Goal: Information Seeking & Learning: Learn about a topic

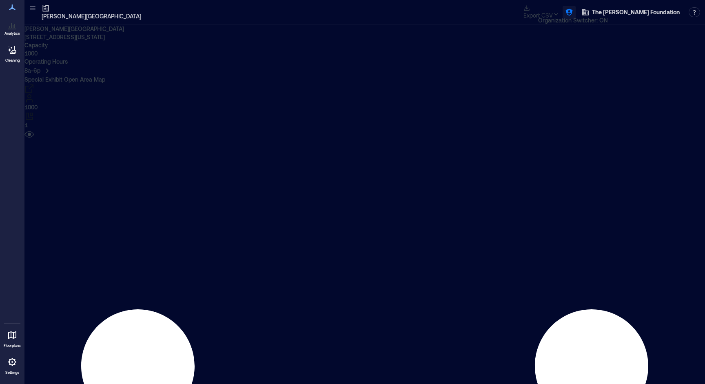
click at [572, 9] on icon "button" at bounding box center [569, 12] width 8 height 8
type input "****"
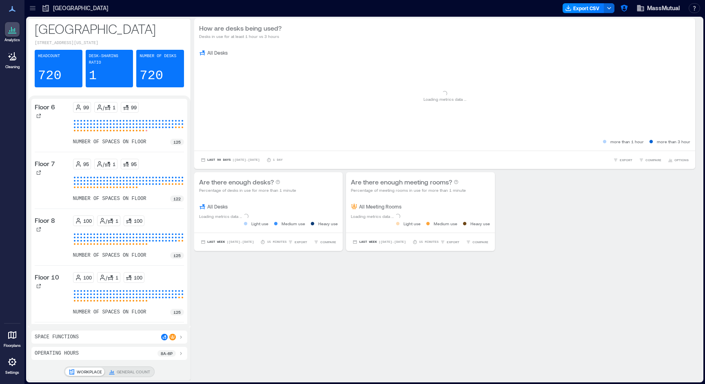
click at [34, 6] on icon at bounding box center [32, 6] width 5 height 1
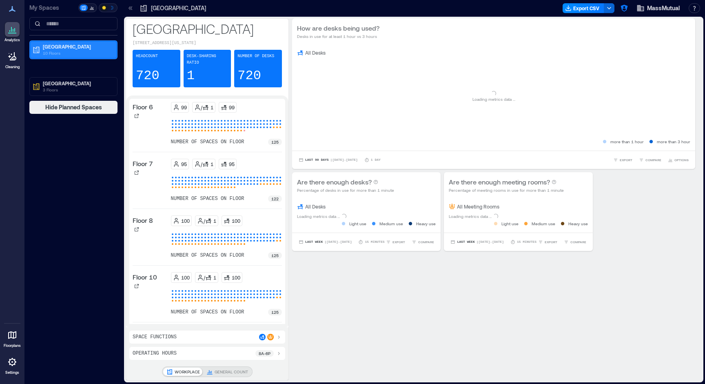
click at [51, 46] on p "[GEOGRAPHIC_DATA]" at bounding box center [77, 46] width 69 height 7
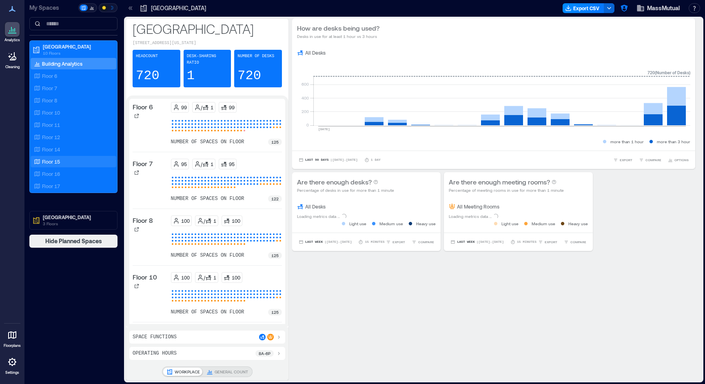
click at [66, 163] on div "Floor 15" at bounding box center [71, 162] width 79 height 8
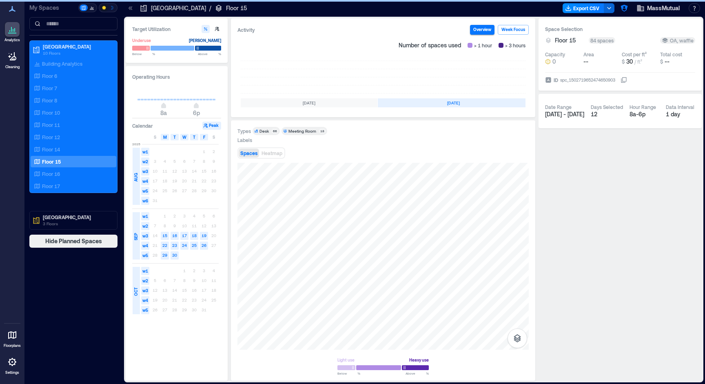
scroll to position [0, 156]
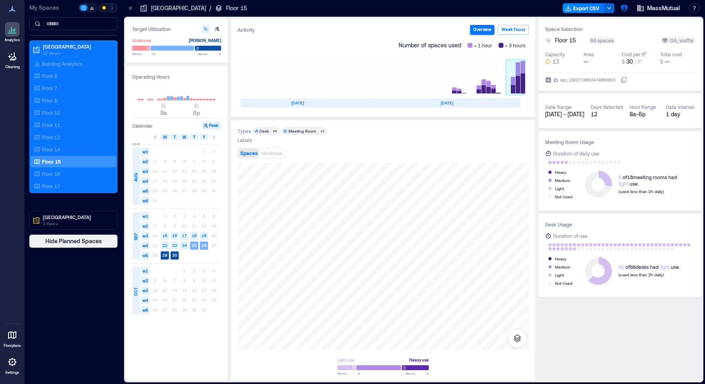
click at [509, 86] on rect at bounding box center [516, 77] width 20 height 33
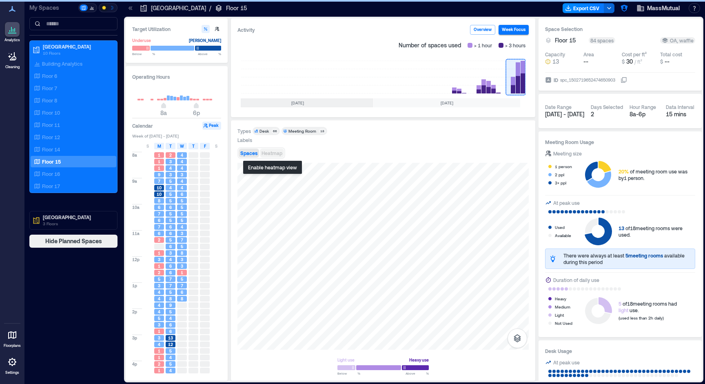
click at [276, 156] on button "Heatmap" at bounding box center [272, 153] width 24 height 9
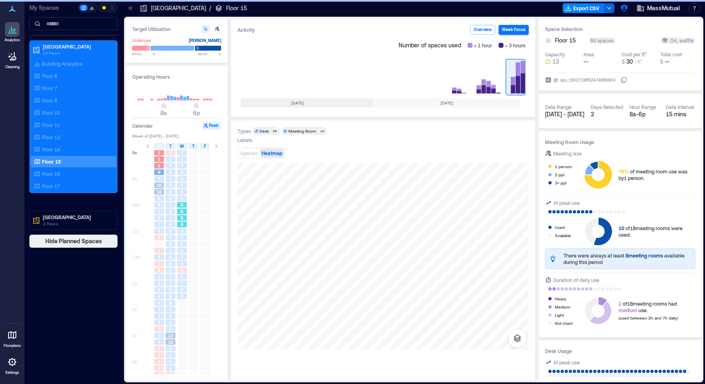
scroll to position [1, 0]
click at [170, 256] on span "4" at bounding box center [170, 259] width 2 height 6
click at [168, 291] on div "5" at bounding box center [171, 292] width 10 height 6
click at [169, 325] on div "6" at bounding box center [171, 325] width 10 height 6
click at [168, 286] on div "7" at bounding box center [171, 286] width 10 height 6
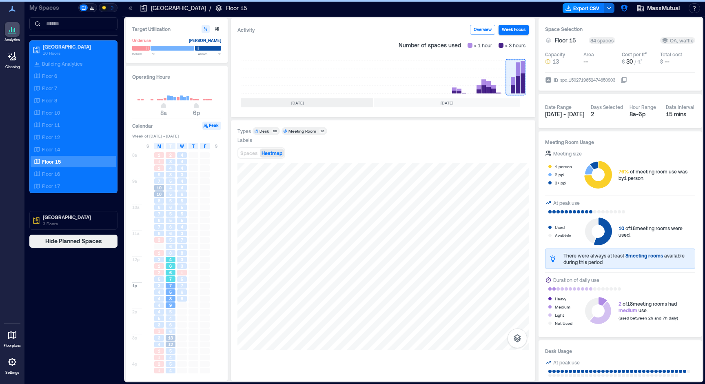
click at [170, 259] on span "4" at bounding box center [170, 260] width 2 height 6
click at [165, 222] on div "5" at bounding box center [170, 220] width 11 height 7
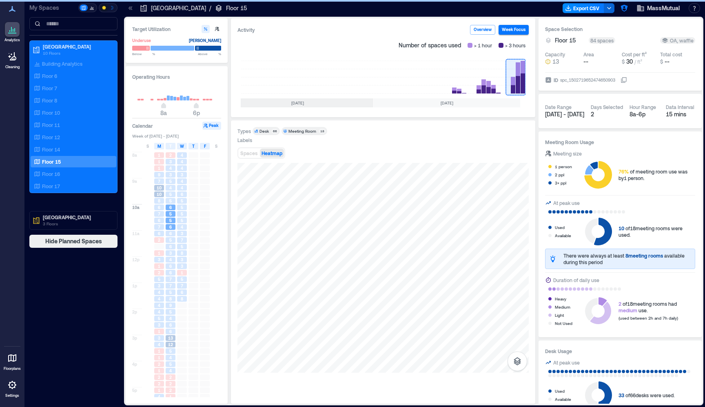
click at [435, 161] on div "Types Desk 66 Meeting Room 18 Labels Spaces Heatmap" at bounding box center [383, 262] width 291 height 270
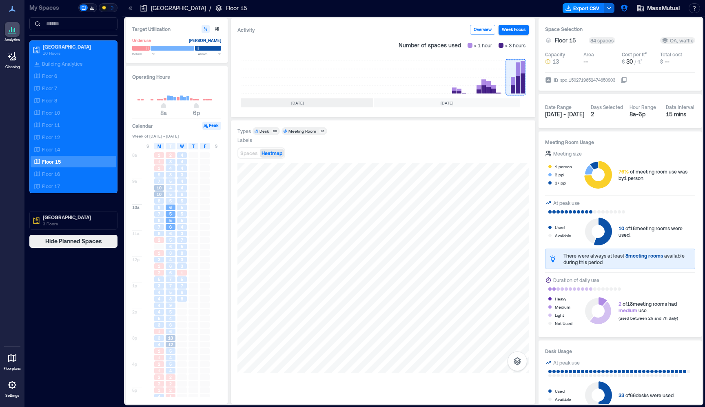
click at [78, 131] on div "Building Analytics Floor 6 Floor 7 Floor 8 Floor 10 Floor 11 Floor 12 Floor 14 …" at bounding box center [74, 125] width 86 height 134
click at [79, 126] on div "Floor 11" at bounding box center [71, 125] width 79 height 8
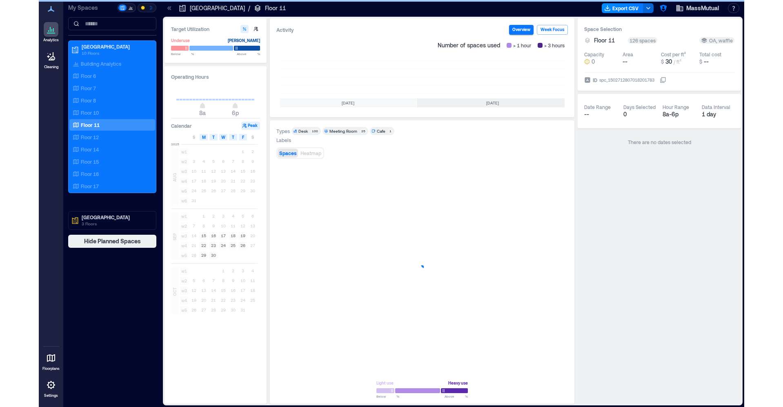
scroll to position [0, 156]
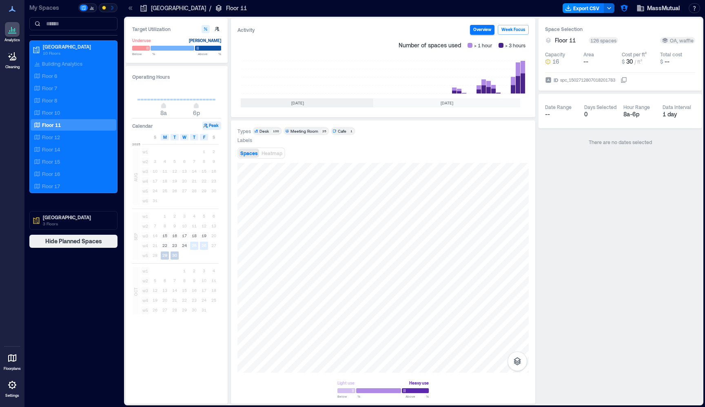
click at [625, 80] on icon at bounding box center [624, 80] width 7 height 7
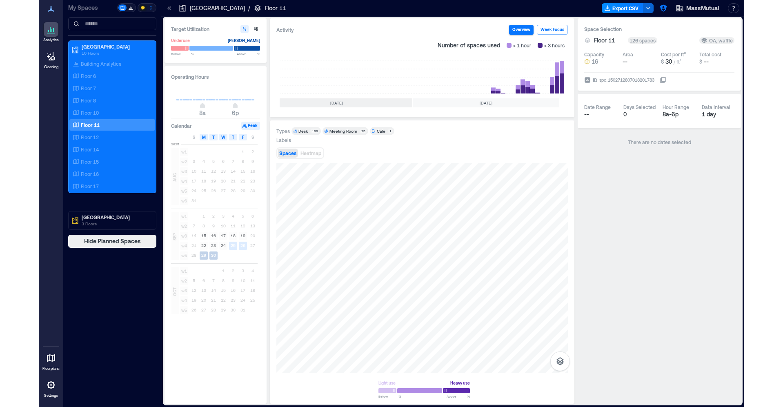
scroll to position [0, 78]
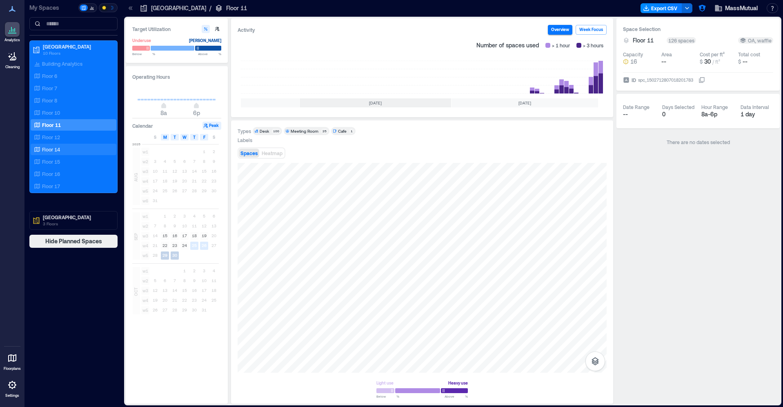
click at [54, 152] on p "Floor 14" at bounding box center [51, 149] width 18 height 7
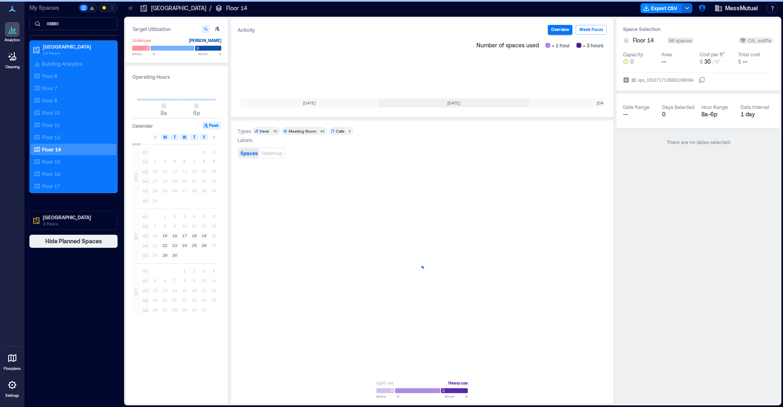
scroll to position [0, 78]
click at [589, 79] on rect at bounding box center [594, 77] width 20 height 33
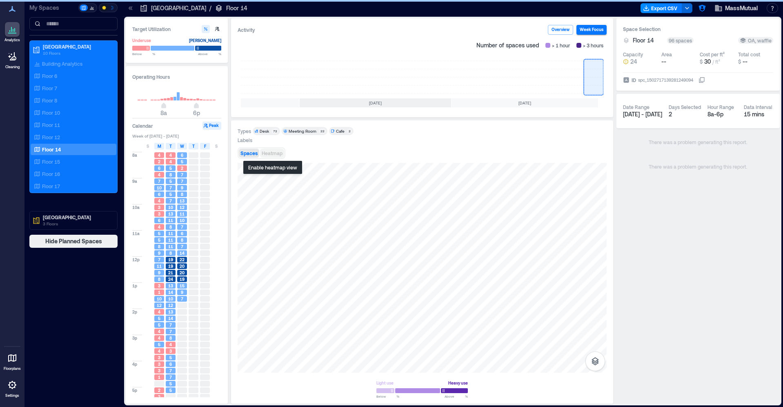
click at [279, 156] on button "Heatmap" at bounding box center [272, 153] width 24 height 9
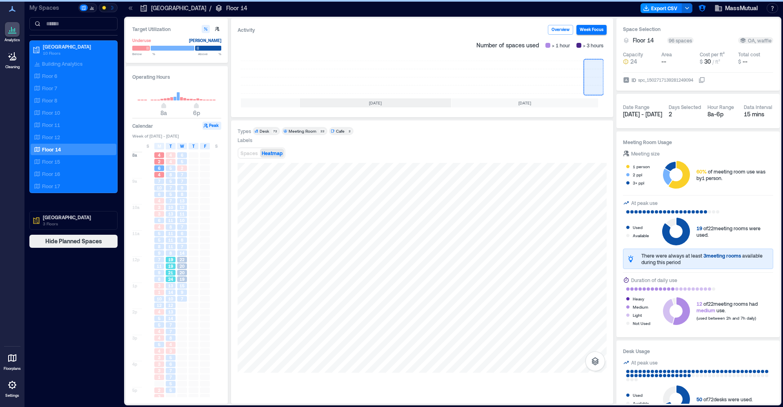
click at [168, 269] on span "19" at bounding box center [170, 266] width 5 height 6
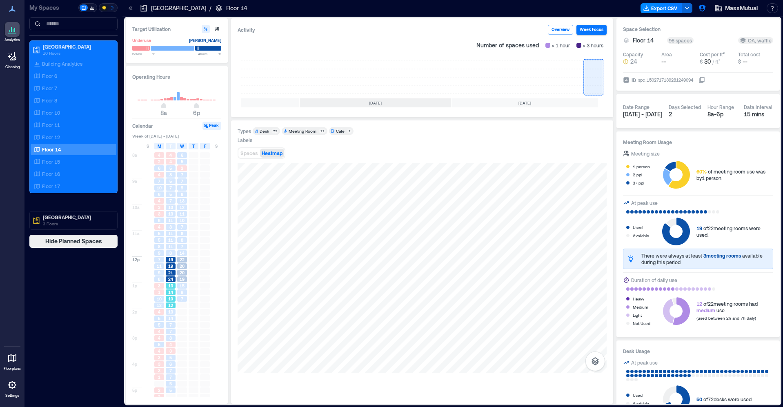
click at [173, 294] on span "14" at bounding box center [170, 292] width 5 height 6
click at [184, 271] on span "20" at bounding box center [182, 273] width 5 height 6
click at [159, 248] on span "8" at bounding box center [159, 247] width 2 height 6
click at [166, 215] on div "13" at bounding box center [171, 214] width 10 height 6
click at [161, 250] on div "9" at bounding box center [158, 253] width 11 height 7
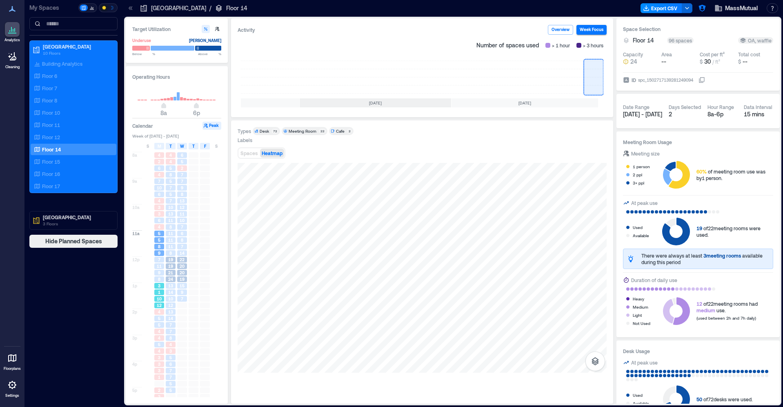
click at [160, 289] on div "3" at bounding box center [158, 285] width 11 height 7
click at [73, 170] on div "Floor 16" at bounding box center [71, 174] width 79 height 8
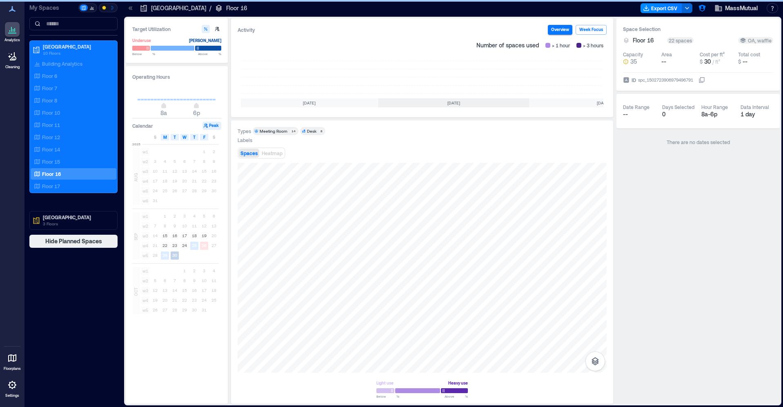
scroll to position [0, 78]
click at [54, 151] on p "Floor 14" at bounding box center [51, 149] width 18 height 7
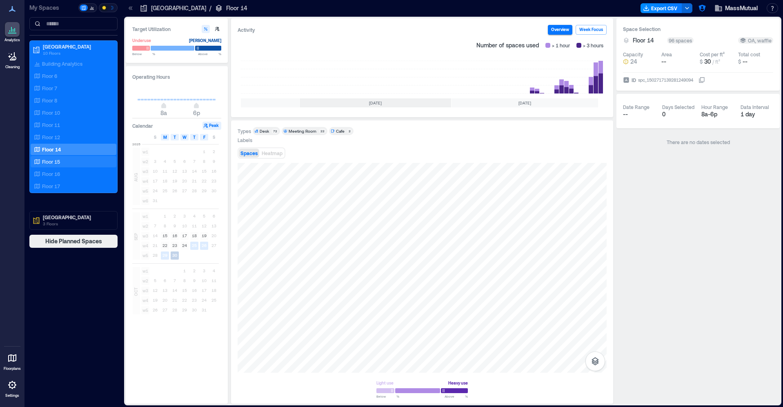
click at [50, 161] on p "Floor 15" at bounding box center [51, 161] width 18 height 7
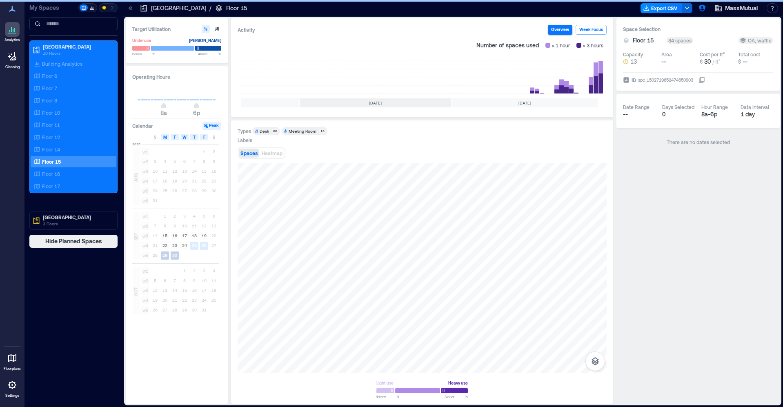
click at [604, 87] on div "Number of spaces used > 1 hour > 3 hours [DATE] [DATE] [DATE] [DATE]" at bounding box center [422, 74] width 369 height 73
click at [597, 87] on rect at bounding box center [594, 77] width 20 height 33
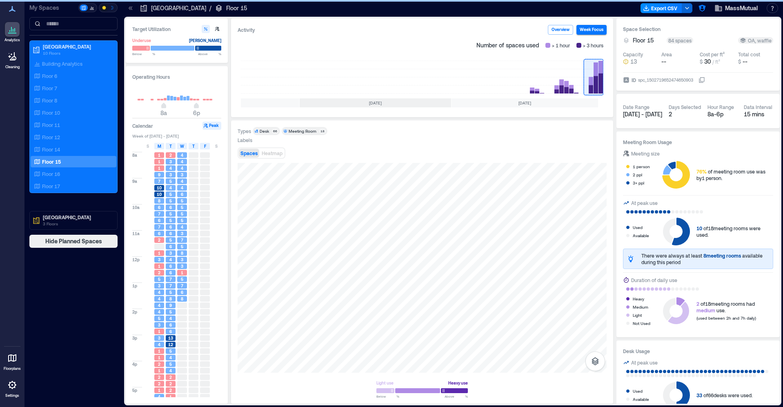
click at [162, 276] on div "2" at bounding box center [158, 272] width 11 height 7
click at [281, 155] on span "Heatmap" at bounding box center [272, 153] width 21 height 6
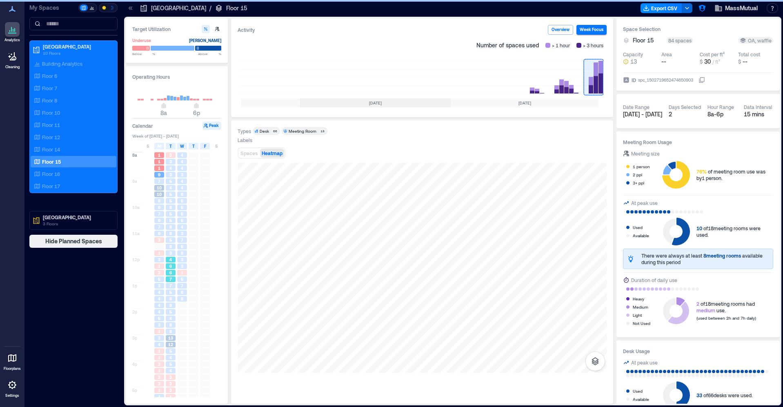
click at [168, 266] on div "6" at bounding box center [171, 266] width 10 height 6
click at [163, 292] on div "4" at bounding box center [159, 292] width 10 height 6
click at [167, 304] on div "9" at bounding box center [171, 305] width 10 height 6
click at [156, 323] on div "3" at bounding box center [159, 325] width 10 height 6
click at [82, 149] on div "Floor 14" at bounding box center [71, 149] width 79 height 8
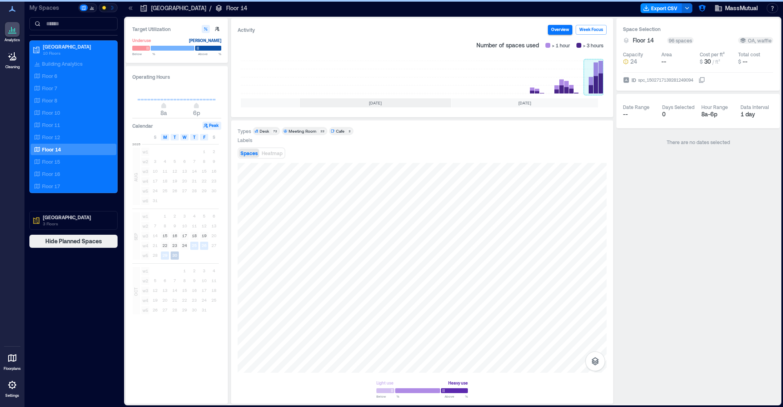
click at [597, 76] on rect at bounding box center [594, 77] width 20 height 33
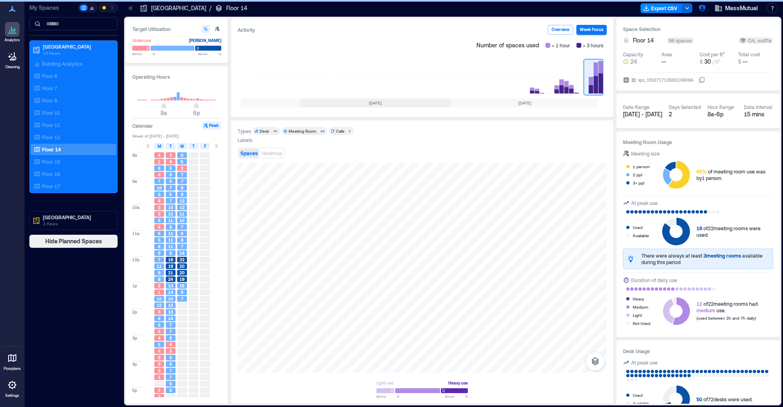
click at [161, 265] on span "11" at bounding box center [159, 266] width 5 height 6
click at [273, 154] on span "Heatmap" at bounding box center [272, 153] width 21 height 6
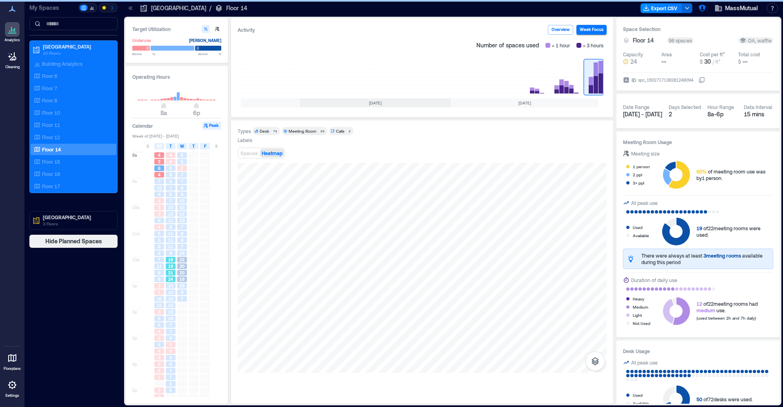
click at [168, 266] on span "19" at bounding box center [170, 266] width 5 height 6
click at [173, 249] on div "11" at bounding box center [171, 247] width 10 height 6
click at [180, 245] on div "7" at bounding box center [182, 247] width 10 height 6
click at [176, 221] on div "11" at bounding box center [170, 220] width 11 height 7
click at [166, 222] on div "11" at bounding box center [171, 221] width 10 height 6
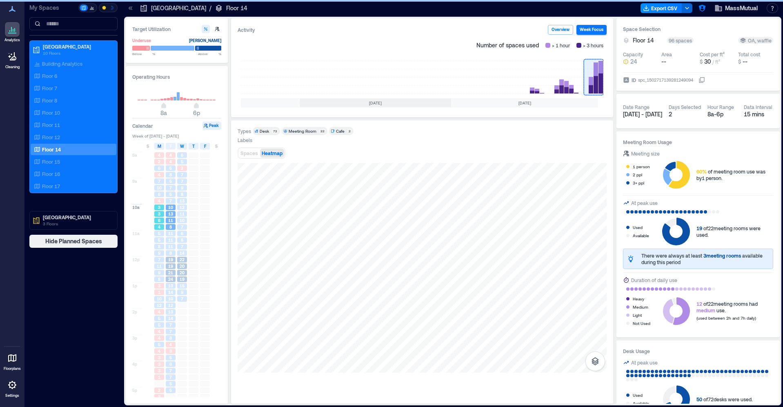
click at [158, 226] on span "4" at bounding box center [159, 227] width 2 height 6
click at [156, 236] on div "5" at bounding box center [159, 234] width 10 height 6
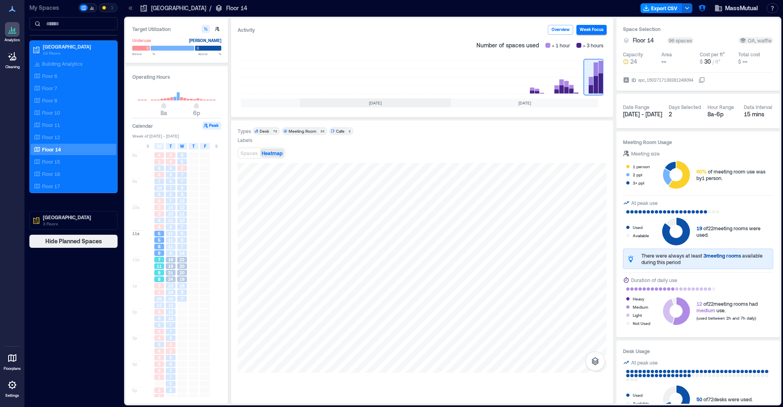
click at [156, 260] on div "7" at bounding box center [159, 260] width 10 height 6
click at [154, 282] on div "8" at bounding box center [159, 279] width 10 height 6
click at [154, 306] on div "12" at bounding box center [159, 305] width 10 height 6
drag, startPoint x: 155, startPoint y: 329, endPoint x: 151, endPoint y: 336, distance: 8.8
click at [155, 329] on div "4" at bounding box center [158, 331] width 11 height 7
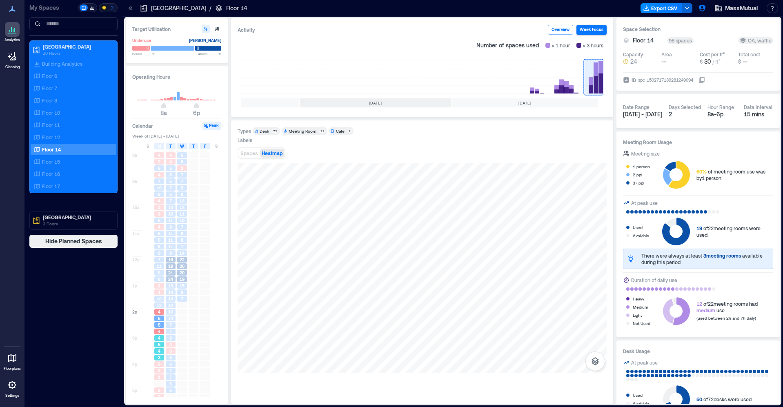
click at [161, 351] on div "4" at bounding box center [159, 351] width 10 height 6
click at [160, 362] on span "3" at bounding box center [159, 364] width 2 height 6
click at [169, 363] on div "6" at bounding box center [171, 364] width 10 height 6
click at [172, 334] on div "7" at bounding box center [171, 332] width 10 height 6
click at [171, 307] on span "12" at bounding box center [170, 305] width 5 height 6
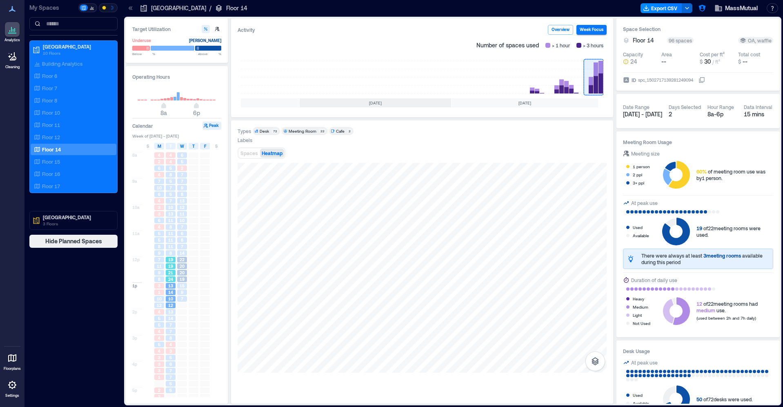
click at [172, 269] on span "19" at bounding box center [170, 266] width 5 height 6
click at [173, 244] on span "11" at bounding box center [170, 247] width 5 height 6
click at [172, 220] on span "11" at bounding box center [170, 221] width 5 height 6
click at [171, 201] on span "7" at bounding box center [170, 201] width 2 height 6
click at [176, 191] on div "9" at bounding box center [181, 187] width 11 height 7
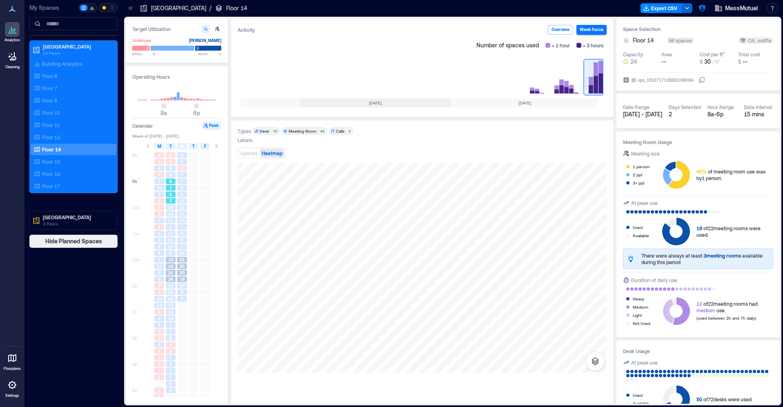
click at [171, 186] on span "7" at bounding box center [170, 188] width 2 height 6
click at [181, 182] on span "7" at bounding box center [182, 181] width 2 height 6
click at [169, 174] on div "8" at bounding box center [171, 175] width 10 height 6
click at [172, 201] on div "7" at bounding box center [171, 201] width 10 height 6
click at [162, 219] on div "6" at bounding box center [159, 221] width 10 height 6
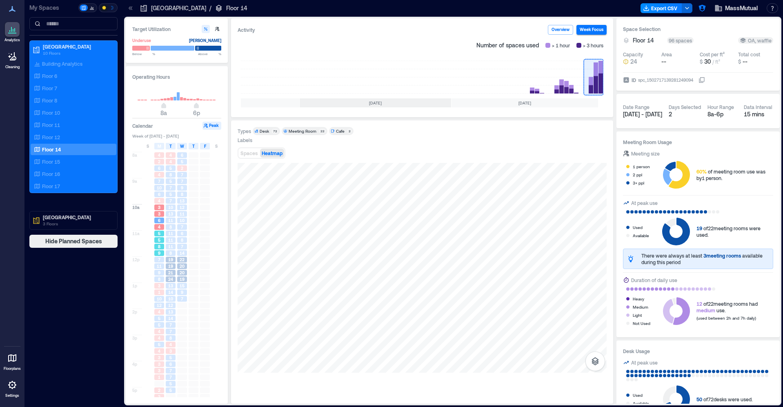
click at [158, 250] on div "9" at bounding box center [158, 253] width 11 height 7
click at [158, 276] on span "9" at bounding box center [159, 273] width 2 height 6
click at [163, 303] on div "12" at bounding box center [159, 305] width 10 height 6
click at [74, 161] on div "Floor 15" at bounding box center [71, 162] width 79 height 8
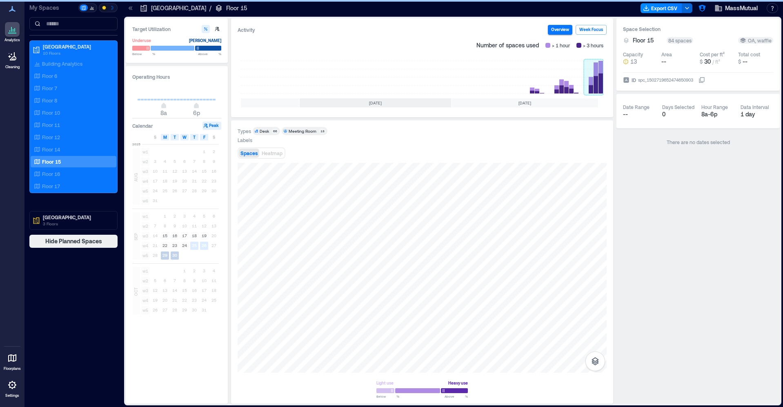
click at [593, 83] on rect at bounding box center [594, 77] width 20 height 33
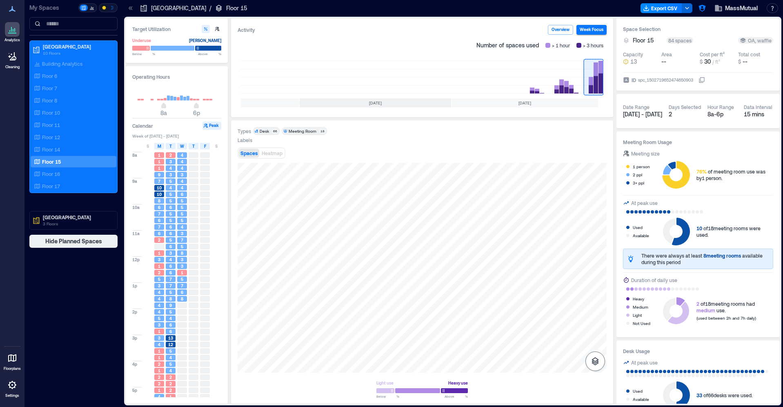
click at [595, 361] on icon "button" at bounding box center [594, 361] width 7 height 8
click at [591, 316] on icon "button" at bounding box center [595, 318] width 10 height 10
click at [269, 152] on span "Heatmap" at bounding box center [272, 153] width 21 height 6
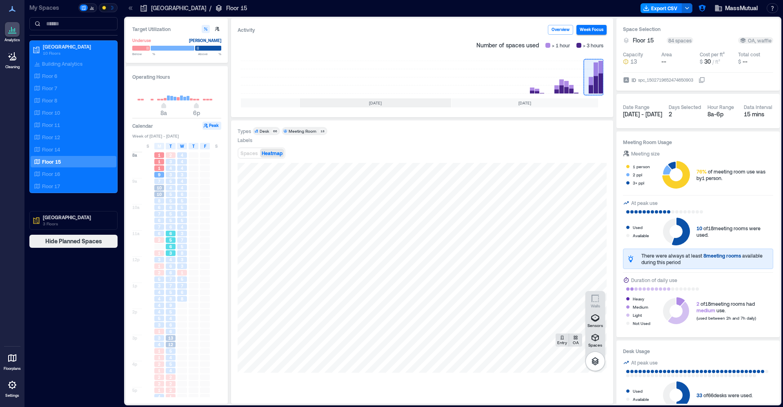
click at [168, 231] on div "6" at bounding box center [170, 233] width 11 height 7
click at [169, 255] on div "3" at bounding box center [171, 253] width 10 height 6
click at [169, 268] on div "6" at bounding box center [171, 266] width 10 height 6
click at [173, 243] on div "5" at bounding box center [170, 240] width 11 height 7
click at [172, 220] on div "5" at bounding box center [171, 221] width 10 height 6
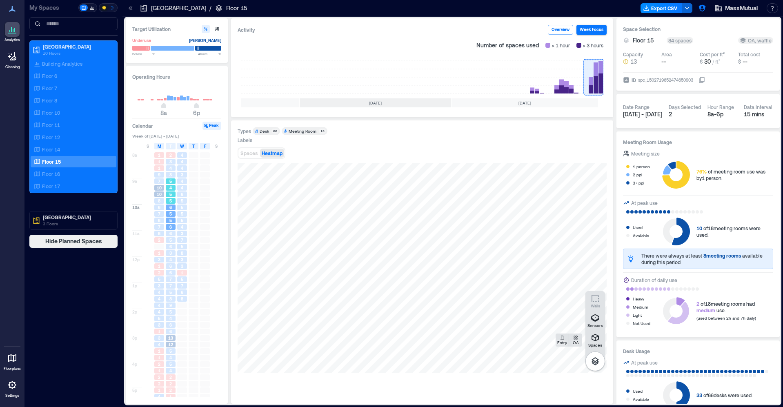
click at [171, 194] on span "5" at bounding box center [170, 194] width 2 height 6
click at [159, 205] on span "6" at bounding box center [159, 207] width 2 height 6
click at [163, 274] on div "2" at bounding box center [159, 273] width 10 height 6
click at [162, 307] on div "4" at bounding box center [159, 305] width 10 height 6
click at [161, 342] on div "4" at bounding box center [158, 344] width 11 height 7
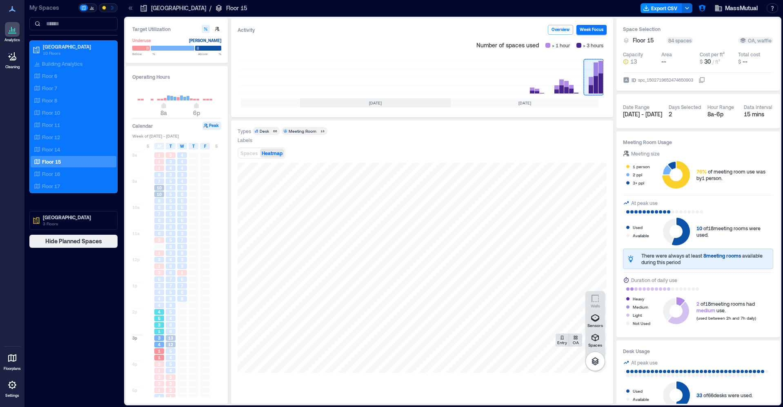
drag, startPoint x: 157, startPoint y: 322, endPoint x: 212, endPoint y: 310, distance: 56.8
click at [158, 322] on div "1 1 1 9 7 10 10 8 6 7 6 7 6 2 1 3 1 2 5 3 4 4 4 4 5 3 1 3 4 1 1 2 1 2 2 1 4 4 3" at bounding box center [158, 282] width 11 height 261
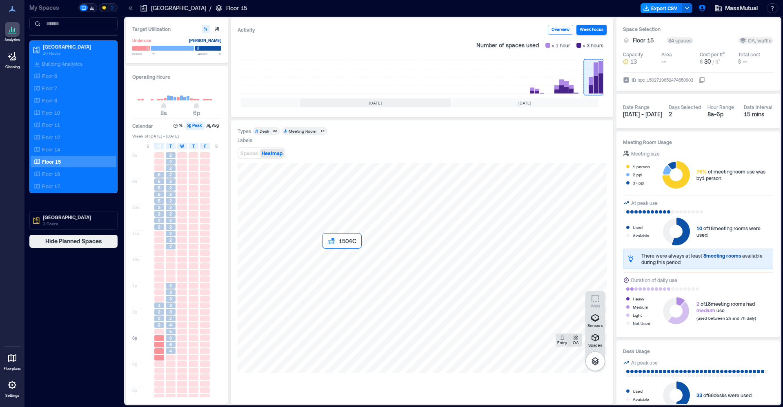
click at [361, 274] on div at bounding box center [422, 268] width 369 height 210
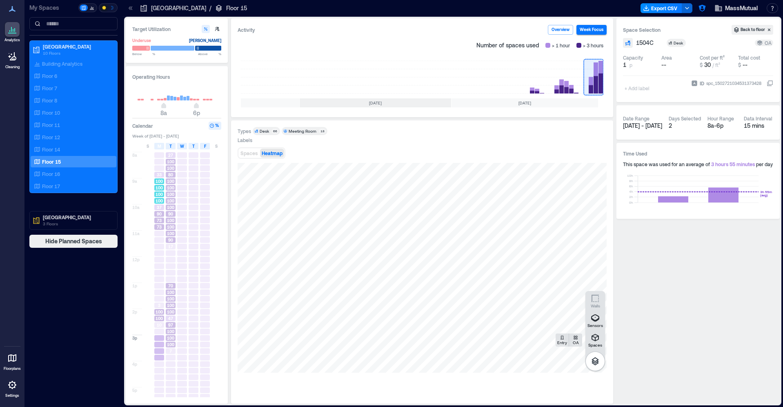
click at [162, 193] on span "100" at bounding box center [159, 194] width 7 height 6
click at [156, 211] on div "37" at bounding box center [158, 207] width 11 height 7
click at [157, 198] on div "100" at bounding box center [158, 194] width 11 height 7
click at [170, 196] on span "100" at bounding box center [170, 194] width 7 height 6
click at [170, 219] on span "100" at bounding box center [170, 221] width 7 height 6
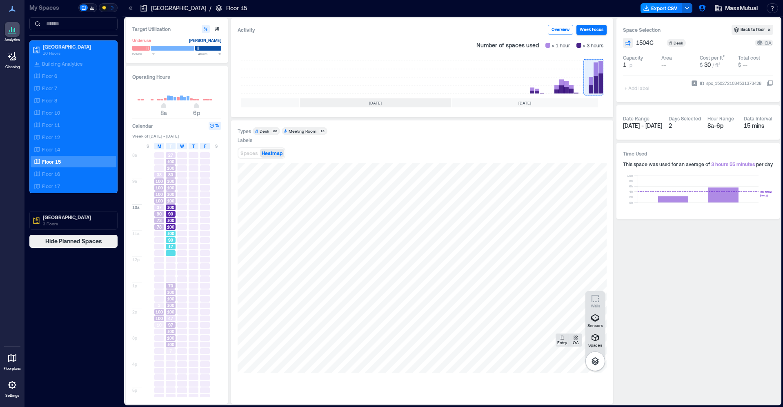
click at [168, 253] on div at bounding box center [171, 253] width 10 height 6
click at [161, 327] on span "10" at bounding box center [159, 325] width 5 height 6
drag, startPoint x: 170, startPoint y: 352, endPoint x: 172, endPoint y: 342, distance: 10.0
click at [170, 351] on span "7" at bounding box center [170, 351] width 2 height 6
click at [173, 296] on div "100" at bounding box center [170, 299] width 11 height 7
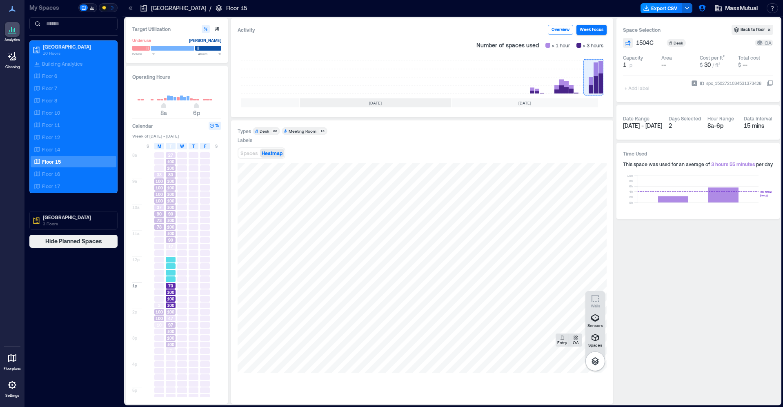
click at [173, 275] on div at bounding box center [171, 273] width 10 height 6
click at [178, 240] on div at bounding box center [182, 240] width 10 height 6
click at [180, 201] on div at bounding box center [182, 201] width 10 height 6
click at [170, 191] on div "100" at bounding box center [170, 194] width 11 height 7
click at [173, 164] on span "100" at bounding box center [170, 162] width 7 height 6
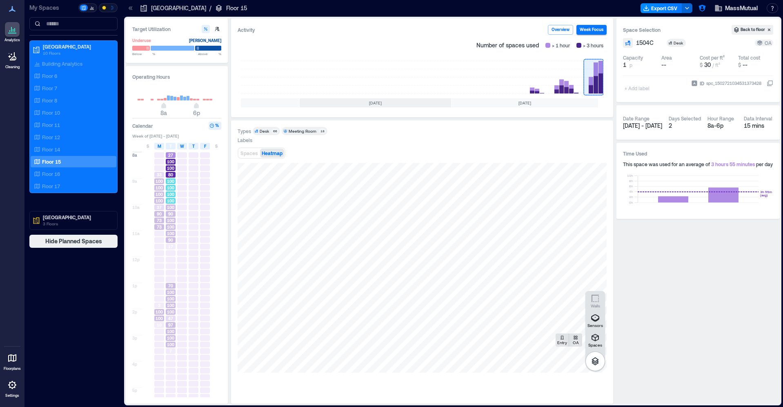
click at [173, 189] on span "100" at bounding box center [170, 188] width 7 height 6
click at [171, 212] on span "90" at bounding box center [170, 214] width 5 height 6
drag, startPoint x: 170, startPoint y: 228, endPoint x: 169, endPoint y: 281, distance: 53.1
click at [170, 228] on span "100" at bounding box center [170, 227] width 7 height 6
click at [169, 281] on div at bounding box center [171, 279] width 10 height 6
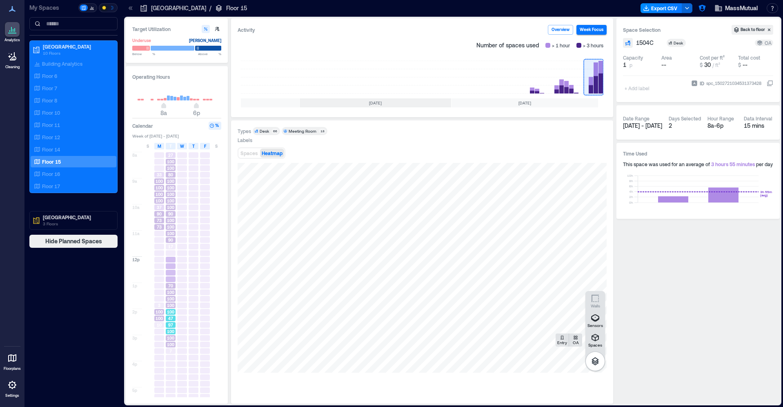
click at [167, 325] on div "97" at bounding box center [171, 325] width 10 height 6
drag, startPoint x: 173, startPoint y: 347, endPoint x: 173, endPoint y: 357, distance: 9.8
click at [173, 350] on div "27 100 100 80 100 100 100 100 100 90 100 100 100 90 17 70 100 100 100 100 47 97…" at bounding box center [170, 282] width 11 height 261
click at [173, 354] on div "27 100 100 80 100 100 100 100 100 90 100 100 100 90 17 70 100 100 100 100 47 97…" at bounding box center [170, 282] width 11 height 261
drag, startPoint x: 172, startPoint y: 316, endPoint x: 172, endPoint y: 293, distance: 22.0
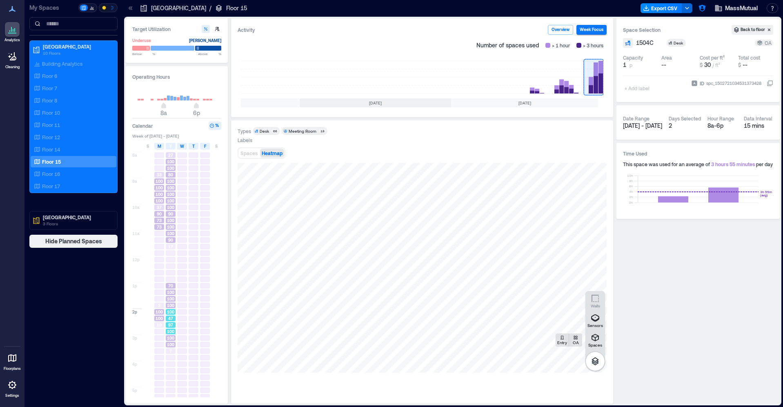
click at [172, 315] on div "27 100 100 80 100 100 100 100 100 90 100 100 100 90 17 70 100 100 100 100 47 97…" at bounding box center [170, 282] width 11 height 261
click at [172, 290] on span "100" at bounding box center [170, 292] width 7 height 6
click at [167, 255] on div at bounding box center [171, 253] width 10 height 6
click at [169, 217] on div "90" at bounding box center [170, 214] width 11 height 7
click at [175, 197] on div "100" at bounding box center [171, 194] width 10 height 6
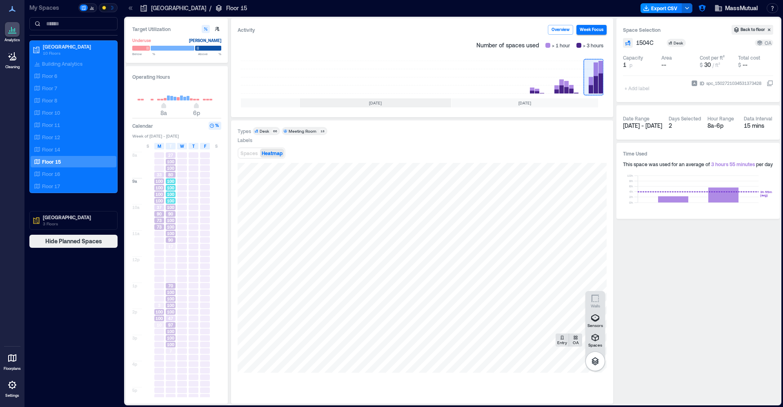
click at [173, 179] on span "100" at bounding box center [170, 181] width 7 height 6
click at [168, 207] on span "100" at bounding box center [170, 207] width 7 height 6
click at [169, 228] on span "100" at bounding box center [170, 227] width 7 height 6
click at [164, 256] on div at bounding box center [159, 253] width 10 height 6
click at [168, 296] on span "100" at bounding box center [170, 299] width 7 height 6
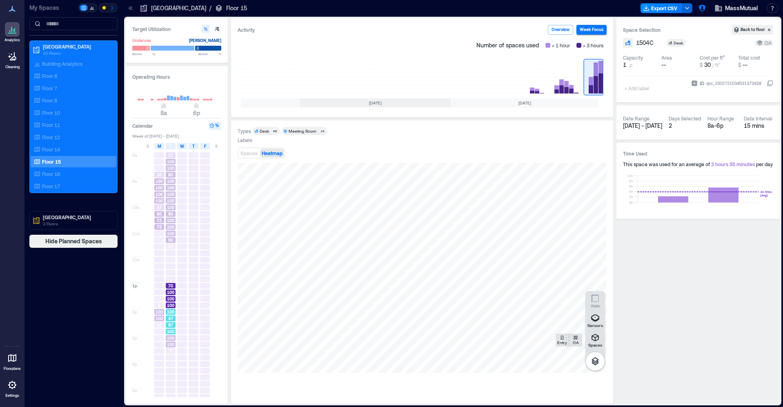
click at [169, 320] on span "47" at bounding box center [170, 319] width 5 height 6
drag, startPoint x: 160, startPoint y: 213, endPoint x: 156, endPoint y: 199, distance: 15.1
click at [160, 213] on span "90" at bounding box center [159, 214] width 5 height 6
click at [156, 199] on span "100" at bounding box center [159, 201] width 7 height 6
click at [63, 151] on div "Floor 14" at bounding box center [71, 149] width 79 height 8
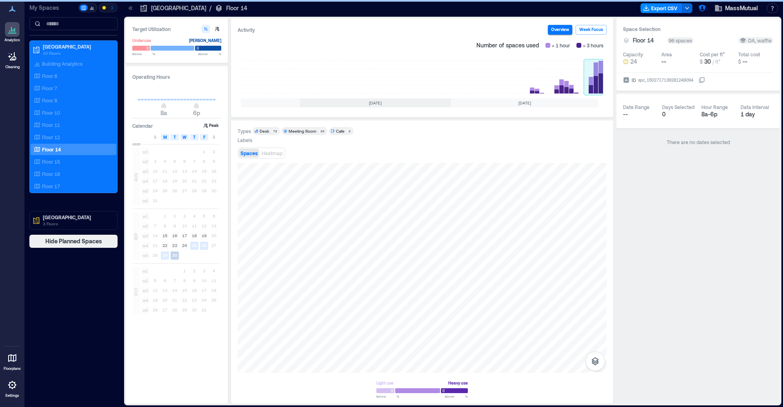
click at [594, 87] on rect at bounding box center [594, 77] width 20 height 33
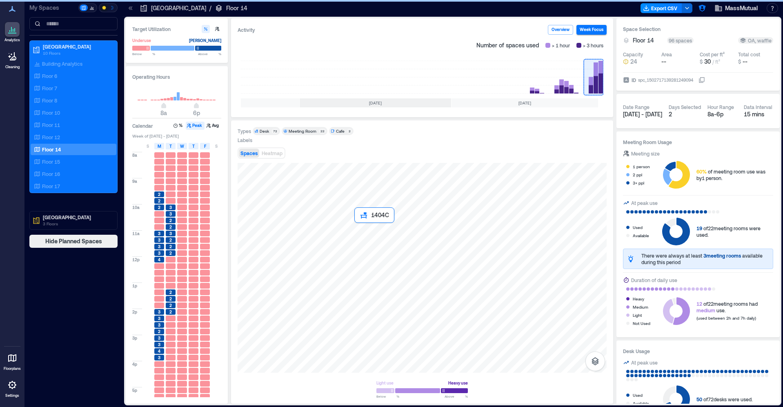
click at [380, 268] on div at bounding box center [422, 268] width 369 height 210
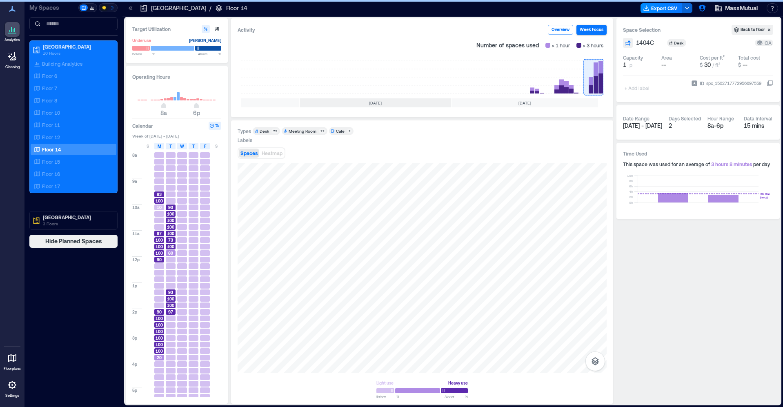
click at [160, 242] on span "100" at bounding box center [159, 240] width 7 height 6
drag, startPoint x: 273, startPoint y: 156, endPoint x: 270, endPoint y: 158, distance: 4.2
click at [274, 156] on button "Heatmap" at bounding box center [272, 153] width 24 height 9
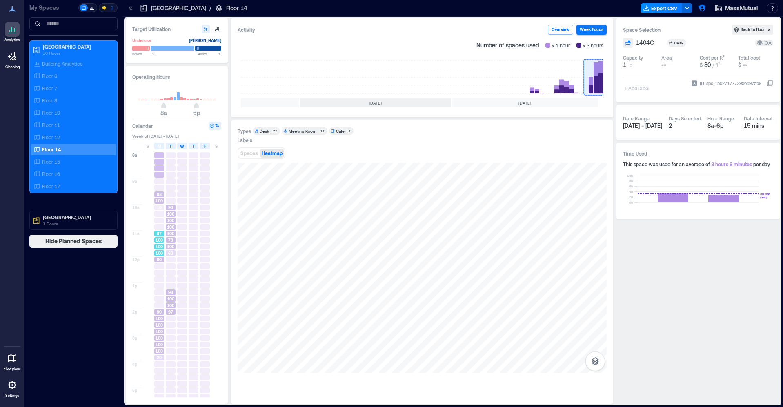
click at [162, 240] on span "100" at bounding box center [159, 240] width 7 height 6
click at [170, 237] on div "73" at bounding box center [170, 240] width 11 height 7
click at [171, 220] on span "100" at bounding box center [170, 221] width 7 height 6
click at [155, 327] on div "100" at bounding box center [159, 325] width 10 height 6
click at [160, 356] on span "20" at bounding box center [159, 358] width 5 height 6
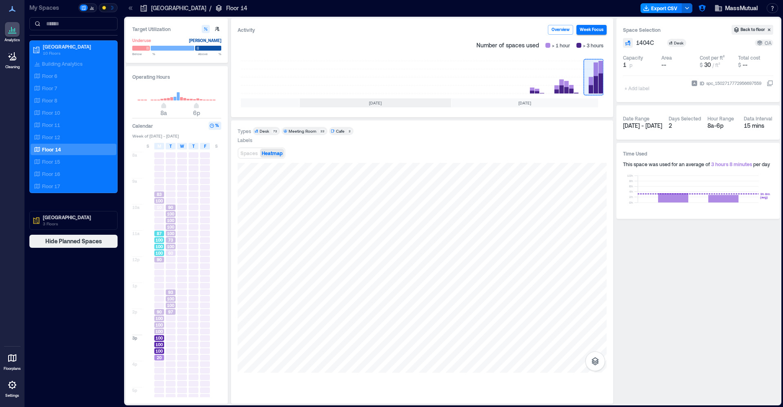
click at [162, 252] on span "100" at bounding box center [159, 253] width 7 height 6
click at [170, 245] on span "100" at bounding box center [170, 247] width 7 height 6
click at [173, 225] on span "100" at bounding box center [170, 227] width 7 height 6
click at [58, 138] on p "Floor 12" at bounding box center [51, 137] width 18 height 7
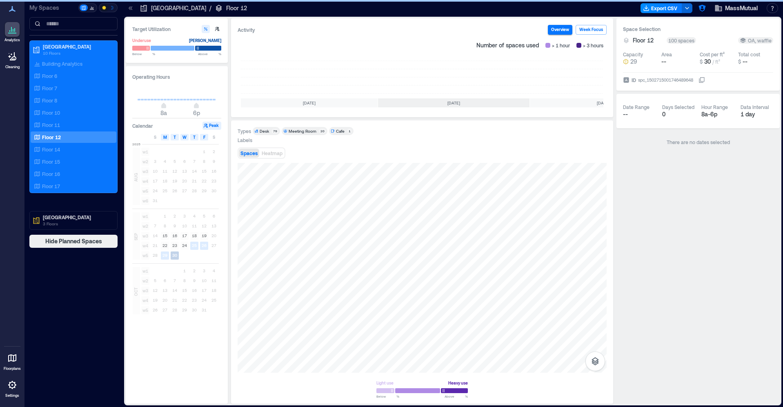
scroll to position [0, 78]
click at [596, 73] on rect at bounding box center [594, 77] width 20 height 33
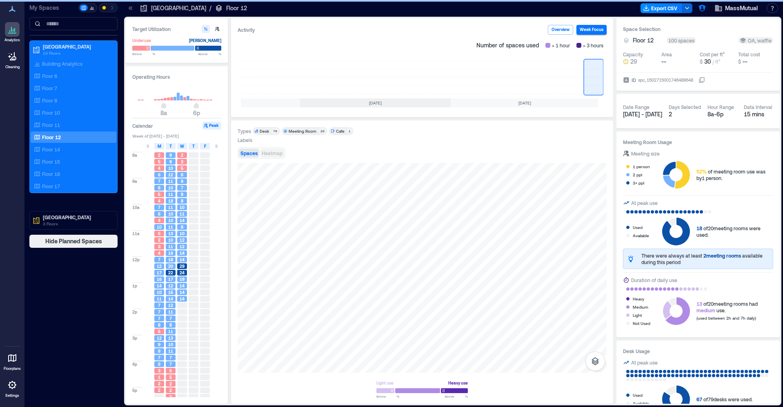
click at [275, 151] on span "Heatmap" at bounding box center [272, 153] width 21 height 6
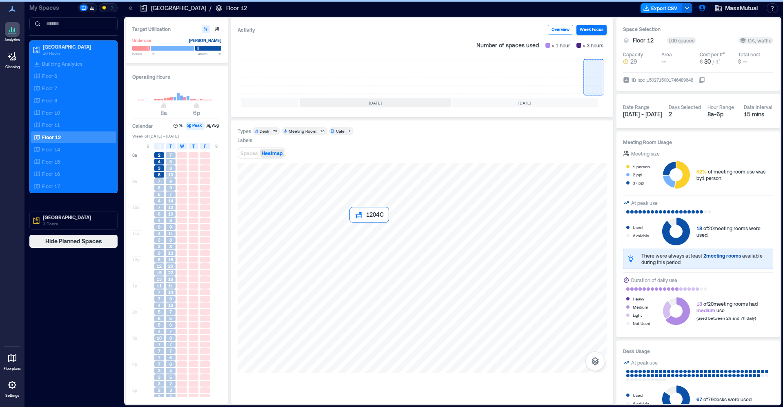
click at [370, 238] on div at bounding box center [422, 268] width 369 height 210
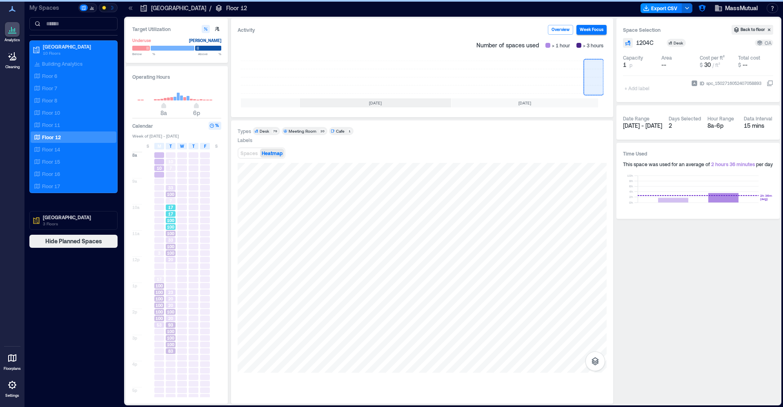
click at [174, 226] on div "100" at bounding box center [171, 227] width 10 height 6
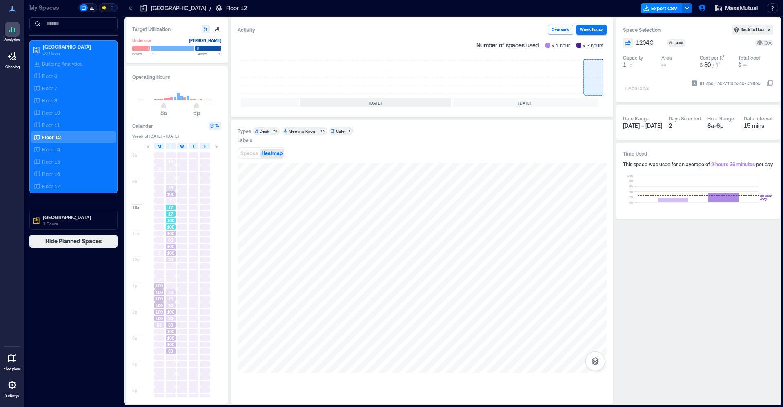
click at [173, 206] on div "17" at bounding box center [171, 207] width 10 height 6
click at [173, 197] on span "100" at bounding box center [170, 194] width 7 height 6
click at [174, 233] on div "100" at bounding box center [171, 234] width 10 height 6
click at [173, 255] on span "100" at bounding box center [170, 253] width 7 height 6
click at [171, 269] on div at bounding box center [171, 266] width 10 height 6
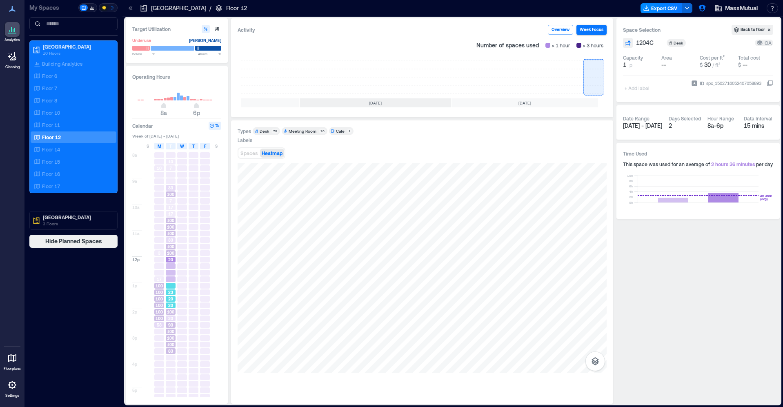
click at [171, 302] on div "20" at bounding box center [170, 305] width 11 height 7
click at [168, 324] on span "93" at bounding box center [170, 325] width 5 height 6
click at [159, 308] on span "100" at bounding box center [159, 305] width 7 height 6
click at [159, 296] on span "100" at bounding box center [159, 299] width 7 height 6
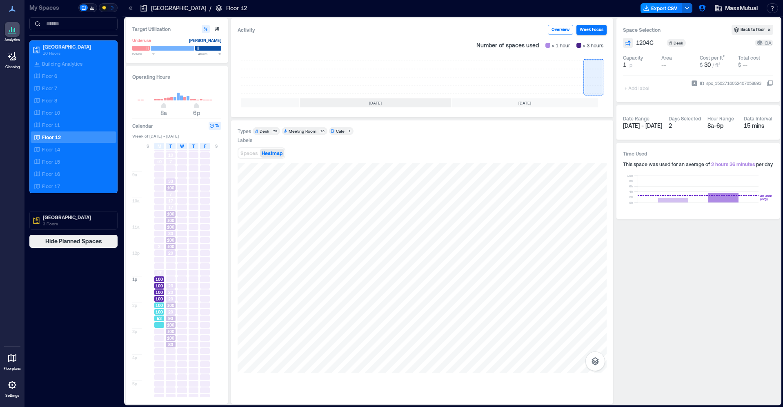
click at [159, 309] on div "100" at bounding box center [158, 312] width 11 height 7
click at [171, 325] on span "100" at bounding box center [170, 325] width 7 height 6
click at [170, 338] on span "100" at bounding box center [170, 338] width 7 height 6
click at [168, 233] on span "33" at bounding box center [170, 234] width 5 height 6
click at [172, 219] on span "100" at bounding box center [170, 221] width 7 height 6
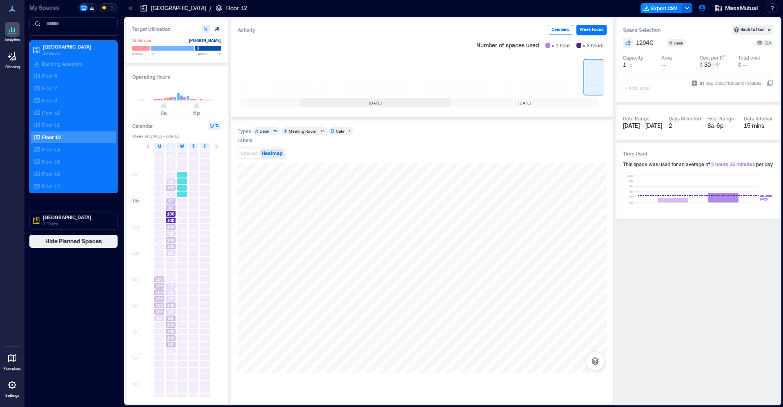
click at [176, 195] on div at bounding box center [181, 194] width 11 height 7
click at [169, 190] on span "100" at bounding box center [170, 188] width 7 height 6
click at [61, 127] on div "Floor 11" at bounding box center [71, 125] width 79 height 8
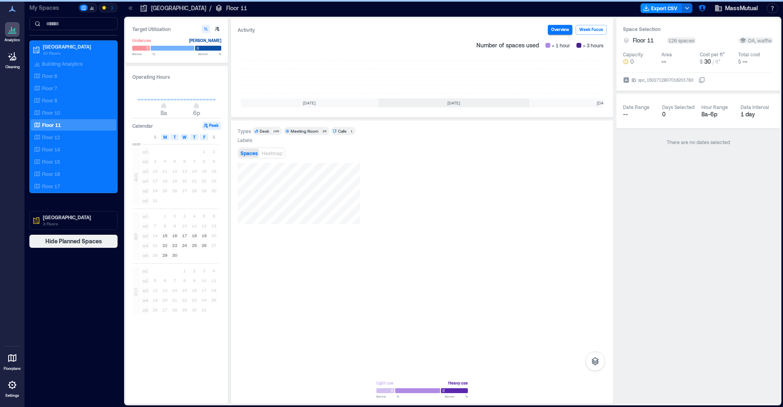
scroll to position [0, 78]
click at [589, 80] on rect at bounding box center [594, 77] width 20 height 33
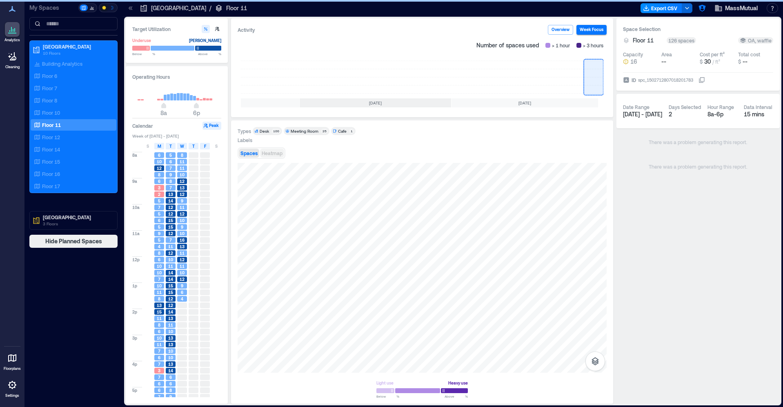
click at [271, 151] on span "Heatmap" at bounding box center [272, 153] width 21 height 6
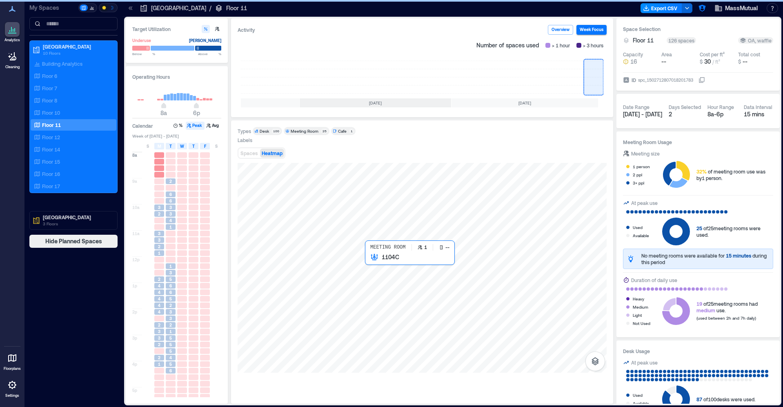
click at [382, 273] on div at bounding box center [422, 268] width 369 height 210
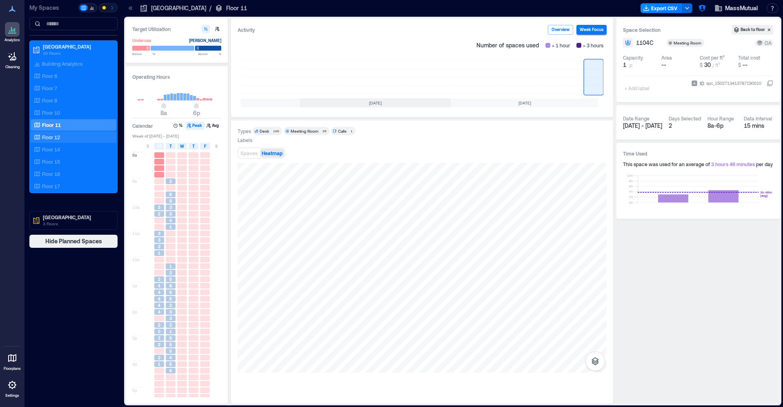
click at [58, 137] on p "Floor 12" at bounding box center [51, 137] width 18 height 7
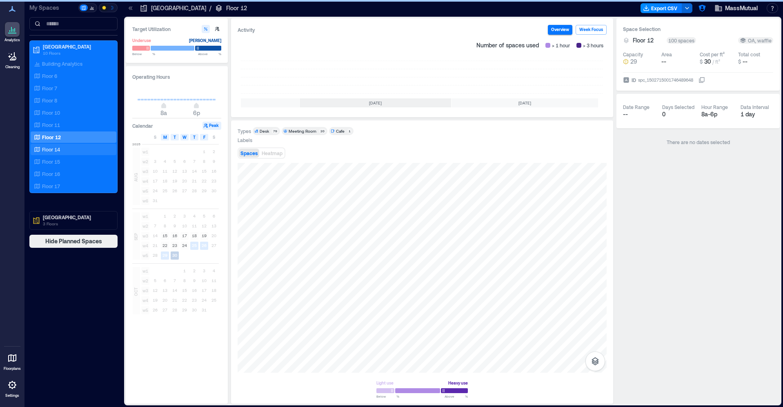
click at [60, 148] on p "Floor 14" at bounding box center [51, 149] width 18 height 7
click at [66, 163] on div "Floor 15" at bounding box center [71, 162] width 79 height 8
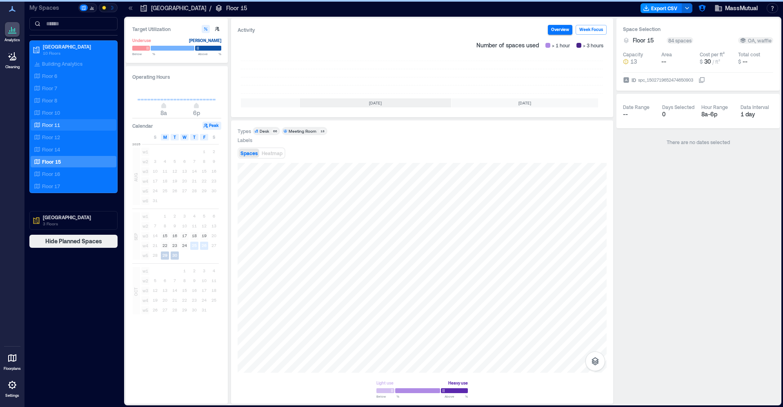
click at [64, 129] on div "Floor 11" at bounding box center [74, 124] width 86 height 11
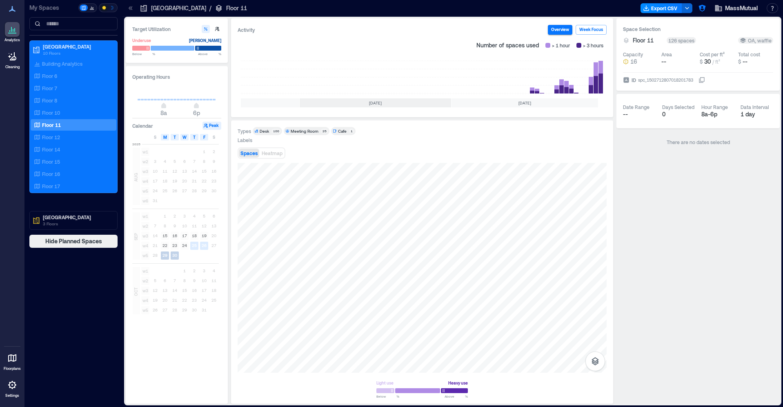
click at [14, 352] on div at bounding box center [12, 358] width 15 height 15
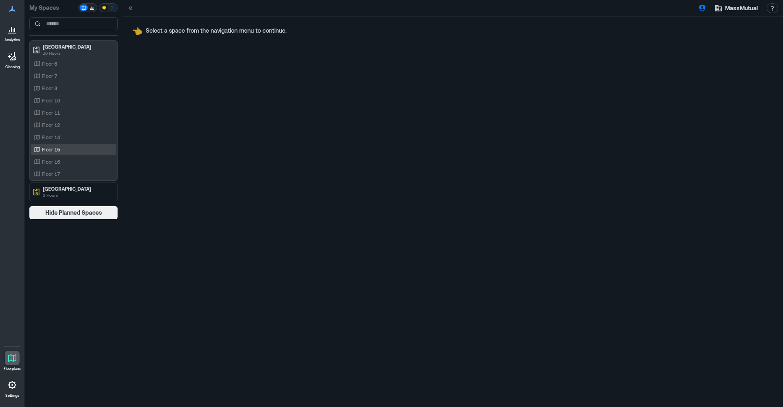
click at [69, 149] on div "Floor 15" at bounding box center [71, 149] width 79 height 8
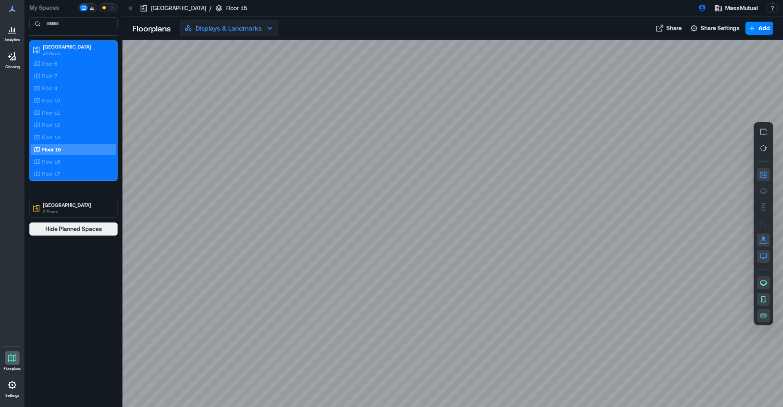
scroll to position [0, 0]
click at [264, 29] on button "Displays & Landmarks" at bounding box center [229, 28] width 98 height 16
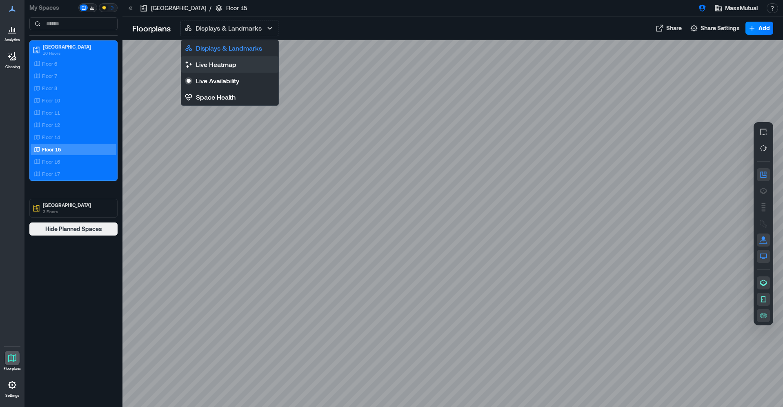
click at [231, 63] on p "Live Heatmap" at bounding box center [216, 65] width 40 height 10
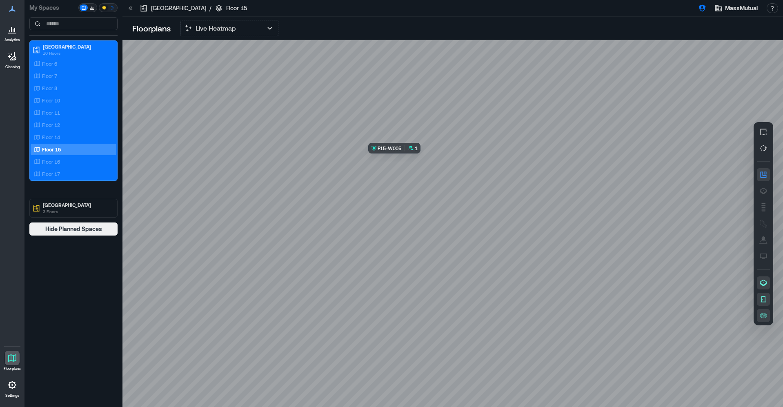
scroll to position [0, 0]
click at [705, 128] on icon "button" at bounding box center [763, 132] width 8 height 8
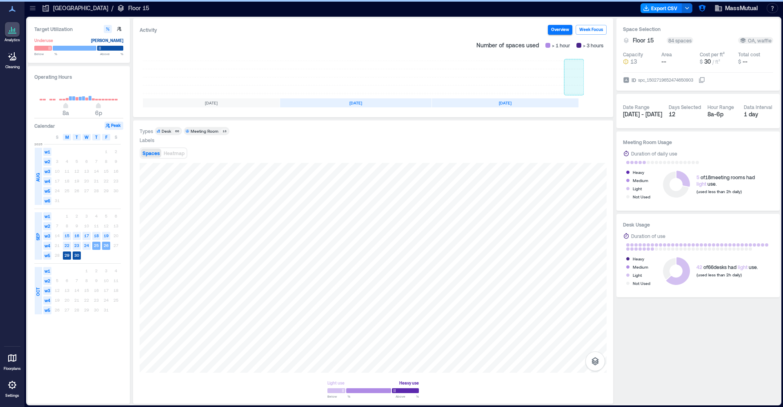
click at [570, 75] on rect at bounding box center [574, 77] width 20 height 33
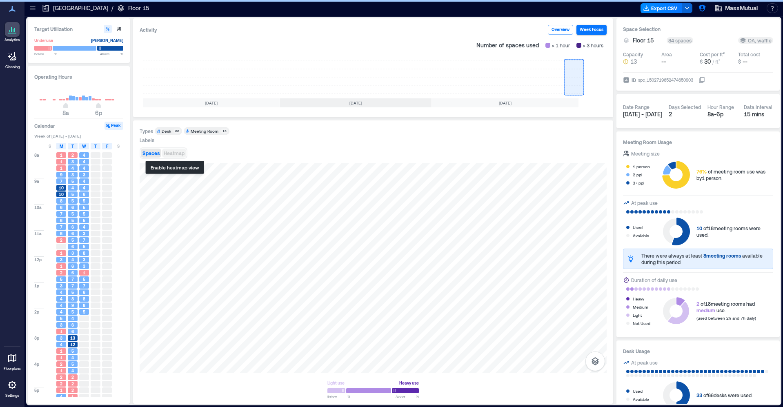
click at [176, 152] on span "Heatmap" at bounding box center [174, 153] width 21 height 6
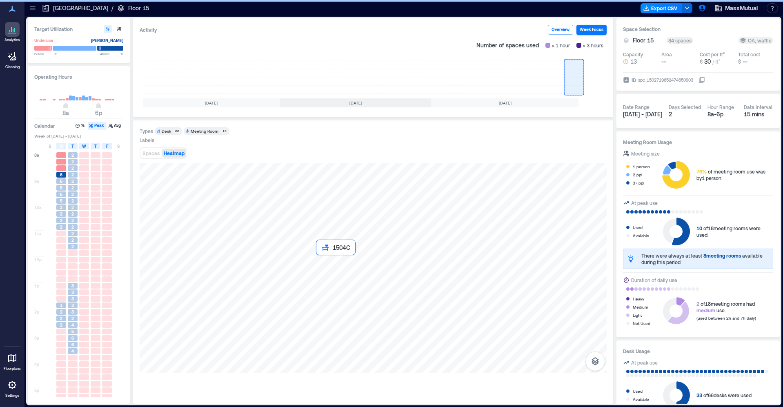
click at [330, 267] on div at bounding box center [373, 268] width 467 height 210
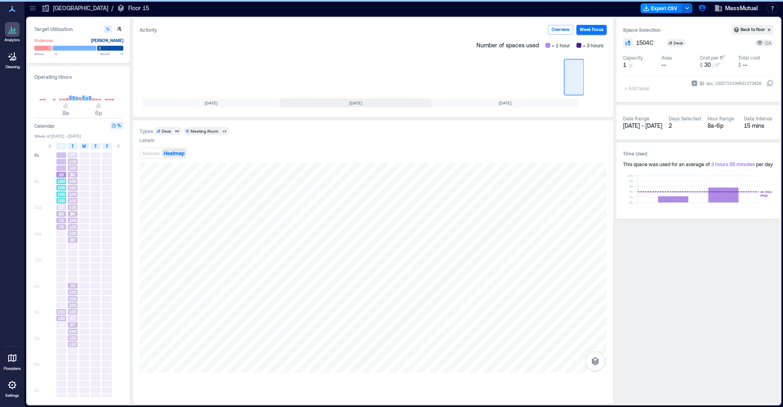
click at [65, 198] on div "100" at bounding box center [61, 201] width 10 height 6
click at [31, 7] on icon at bounding box center [33, 8] width 8 height 8
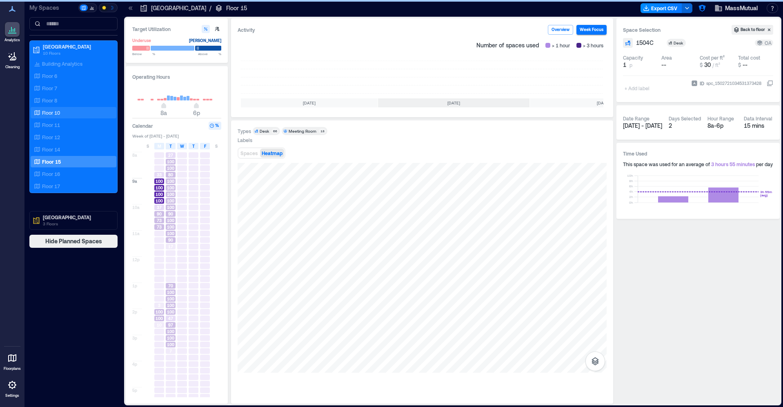
click at [60, 110] on p "Floor 10" at bounding box center [51, 112] width 18 height 7
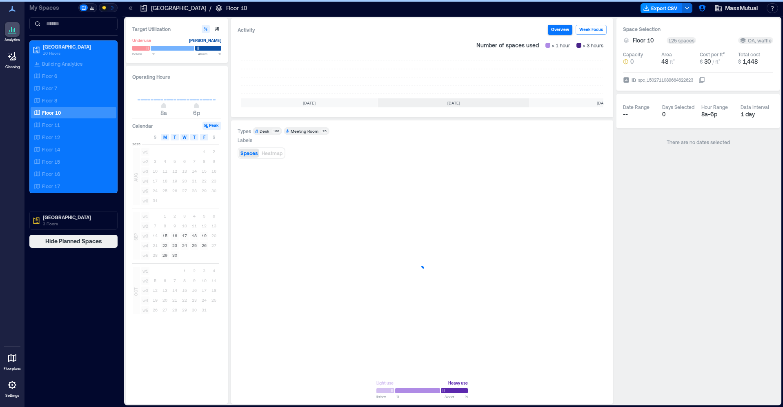
scroll to position [0, 78]
click at [592, 74] on rect at bounding box center [594, 77] width 20 height 33
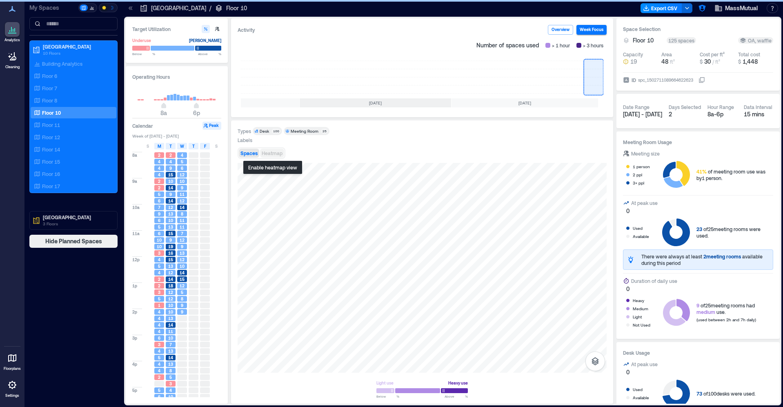
click at [275, 153] on span "Heatmap" at bounding box center [272, 153] width 21 height 6
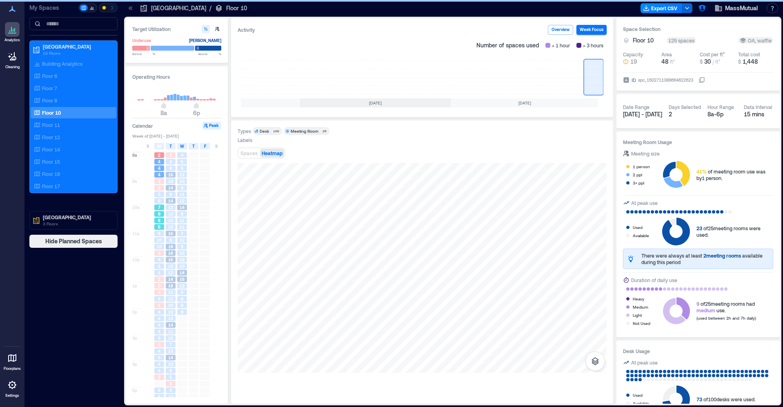
click at [159, 229] on span "5" at bounding box center [159, 227] width 2 height 6
click at [158, 249] on span "10" at bounding box center [159, 247] width 5 height 6
click at [158, 287] on div "2" at bounding box center [159, 286] width 10 height 6
click at [158, 265] on span "5" at bounding box center [159, 266] width 2 height 6
click at [158, 248] on span "10" at bounding box center [159, 247] width 5 height 6
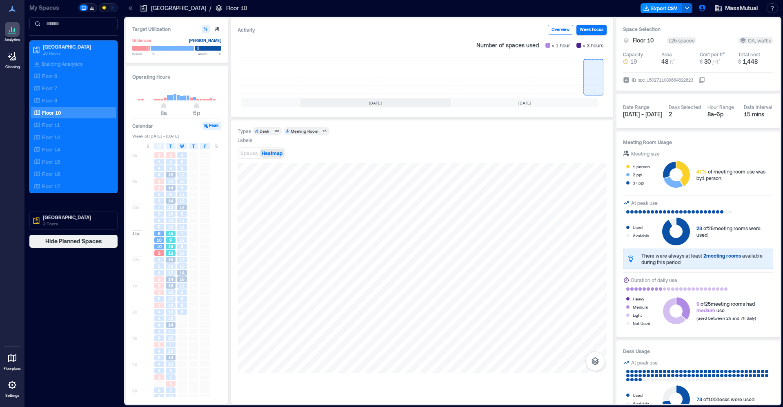
click at [166, 237] on div "9" at bounding box center [170, 240] width 11 height 7
click at [178, 261] on div "12" at bounding box center [182, 260] width 10 height 6
click at [180, 237] on div "7" at bounding box center [181, 233] width 11 height 7
click at [172, 230] on div "13" at bounding box center [170, 227] width 11 height 7
click at [173, 245] on span "19" at bounding box center [170, 247] width 5 height 6
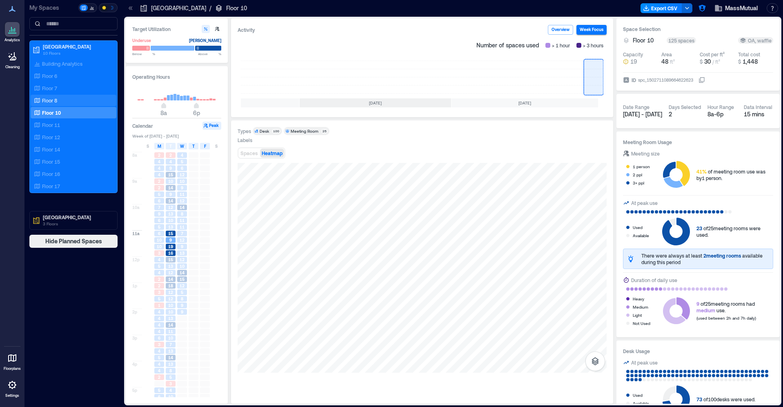
click at [64, 99] on div "Floor 8" at bounding box center [71, 100] width 79 height 8
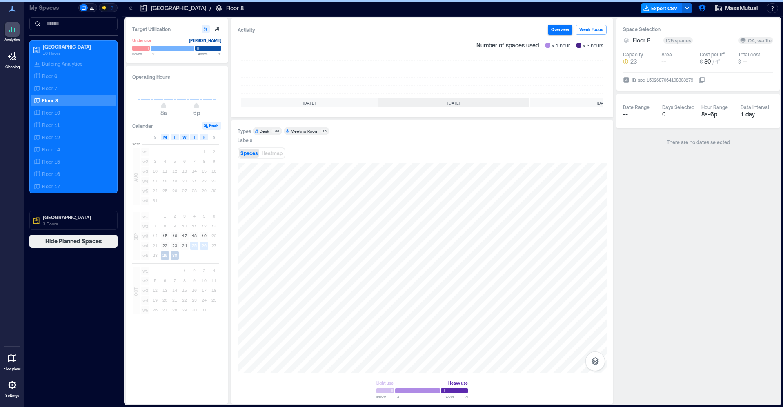
scroll to position [0, 78]
click at [588, 76] on rect at bounding box center [594, 77] width 20 height 33
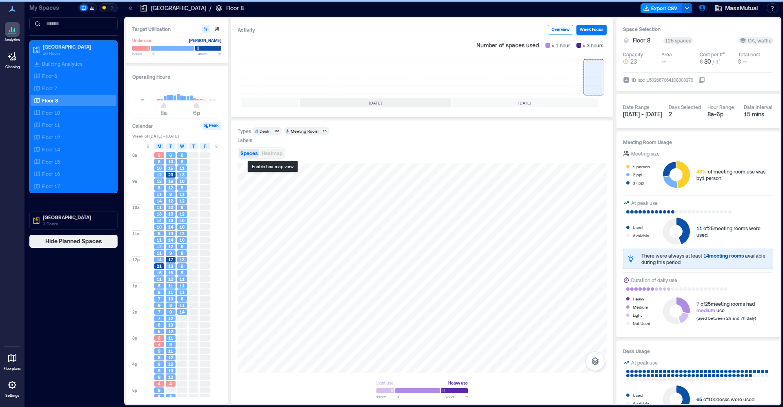
click at [266, 150] on button "Heatmap" at bounding box center [272, 153] width 24 height 9
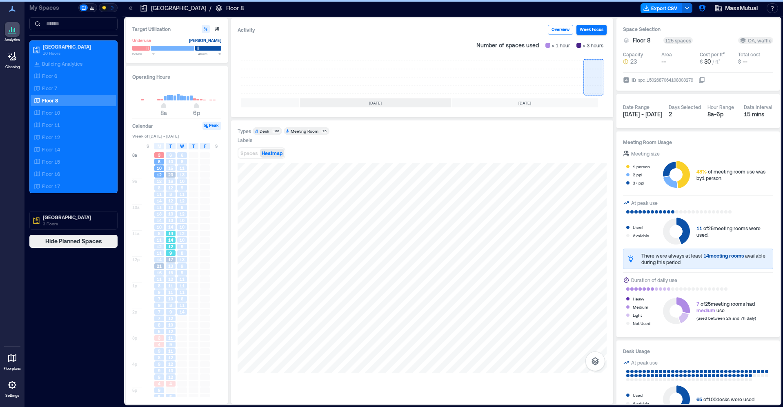
click at [176, 242] on div "14" at bounding box center [170, 240] width 11 height 7
click at [165, 267] on div "13" at bounding box center [170, 266] width 11 height 7
click at [164, 292] on div "9" at bounding box center [158, 292] width 11 height 7
click at [162, 319] on div "7" at bounding box center [159, 319] width 10 height 6
click at [167, 332] on div "12" at bounding box center [171, 332] width 10 height 6
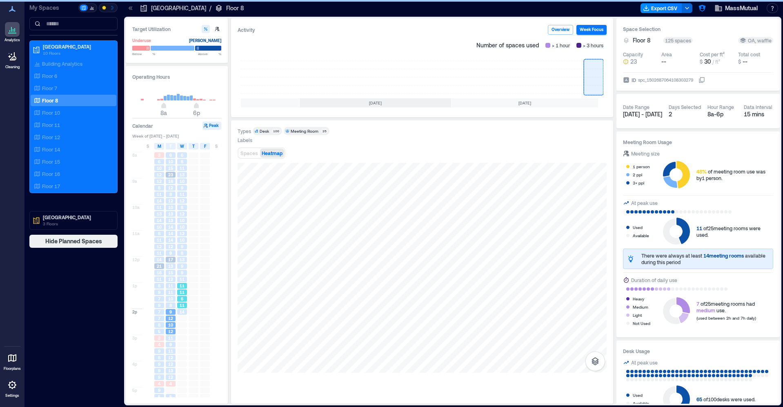
click at [177, 300] on div "6" at bounding box center [181, 299] width 11 height 7
click at [163, 252] on div "11" at bounding box center [159, 253] width 10 height 6
click at [168, 221] on span "13" at bounding box center [170, 221] width 5 height 6
click at [170, 177] on span "23" at bounding box center [170, 175] width 5 height 6
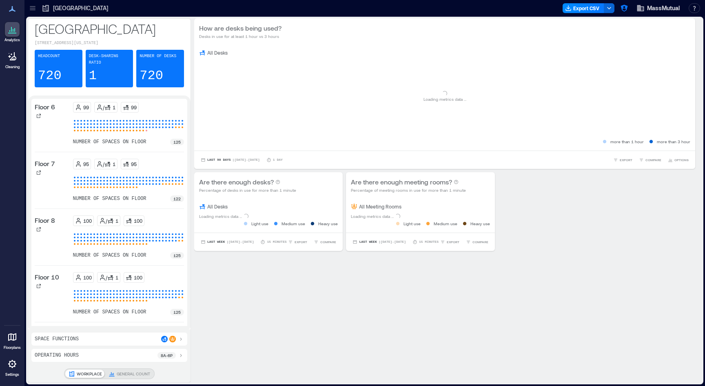
click at [32, 10] on icon at bounding box center [32, 9] width 5 height 1
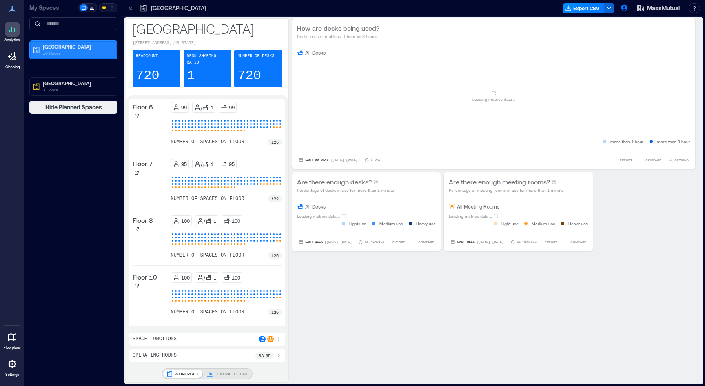
click at [51, 50] on p "10 Floors" at bounding box center [77, 53] width 69 height 7
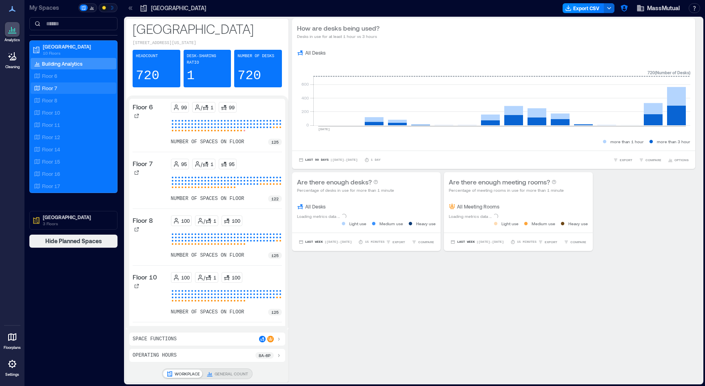
click at [54, 87] on p "Floor 7" at bounding box center [49, 88] width 15 height 7
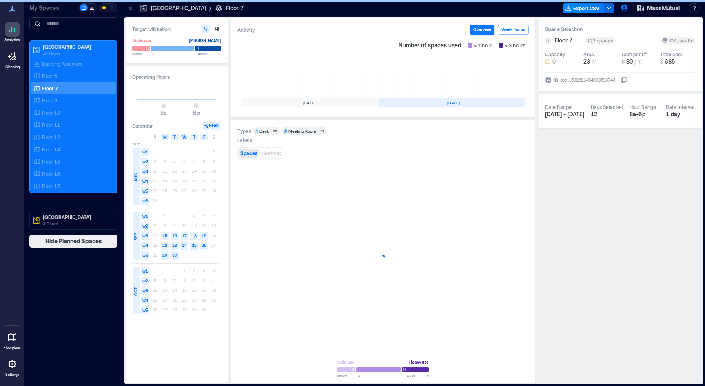
scroll to position [0, 156]
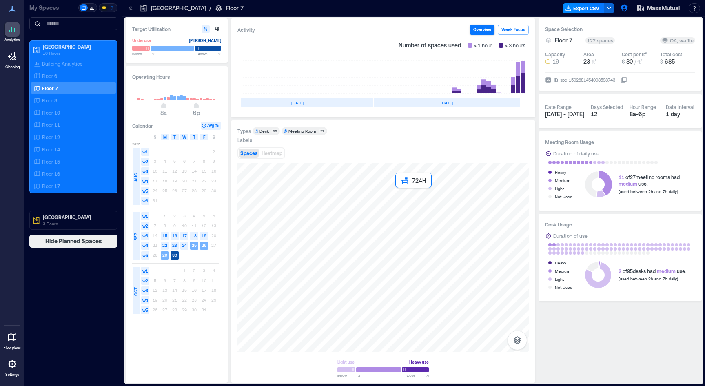
click at [416, 228] on div at bounding box center [383, 257] width 291 height 189
